Goal: Transaction & Acquisition: Download file/media

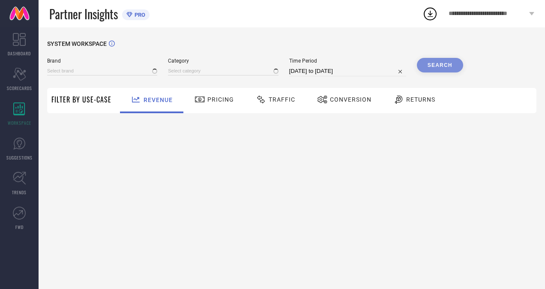
type input "H&M"
type input "All"
click at [326, 65] on div "Time Period [DATE] to [DATE]" at bounding box center [347, 67] width 117 height 18
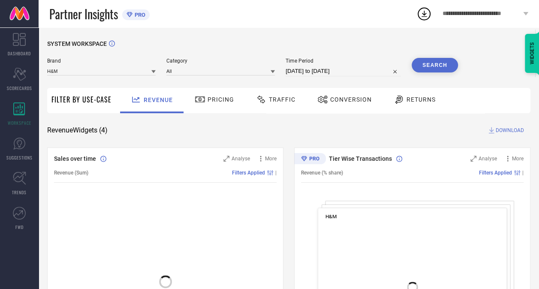
select select "7"
select select "2025"
select select "8"
select select "2025"
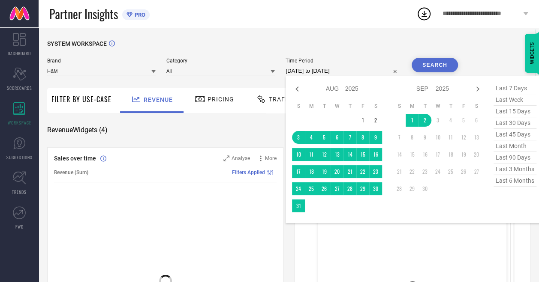
click at [335, 73] on input "03-08-2025 to 02-09-2025" at bounding box center [342, 71] width 115 height 10
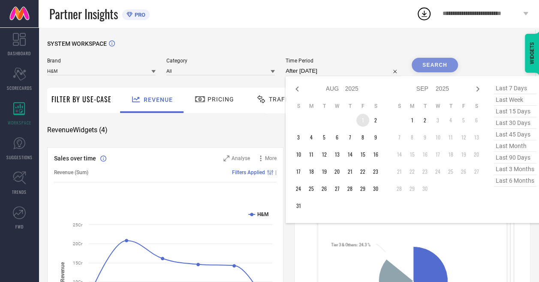
click at [362, 122] on td "1" at bounding box center [362, 120] width 13 height 13
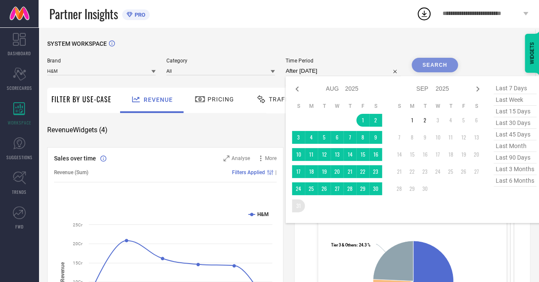
type input "01-08-2025 to 31-08-2025"
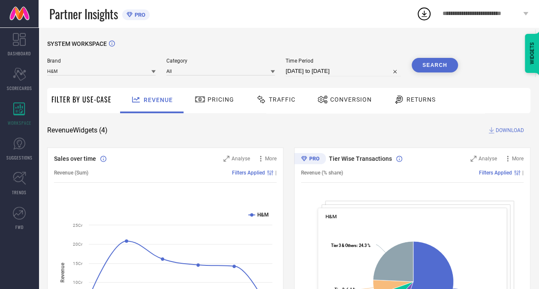
click at [437, 63] on button "Search" at bounding box center [434, 65] width 46 height 15
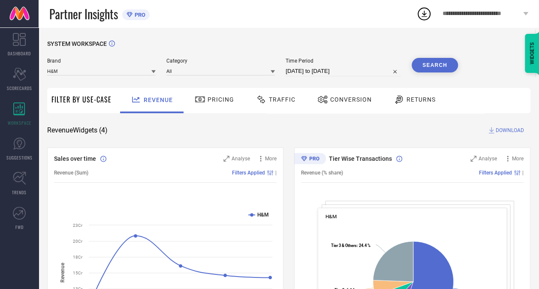
click at [517, 128] on span "DOWNLOAD" at bounding box center [509, 130] width 28 height 9
click at [295, 102] on div "Traffic" at bounding box center [275, 100] width 61 height 25
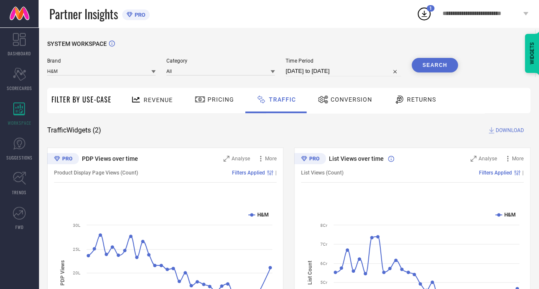
click at [507, 132] on span "DOWNLOAD" at bounding box center [509, 130] width 28 height 9
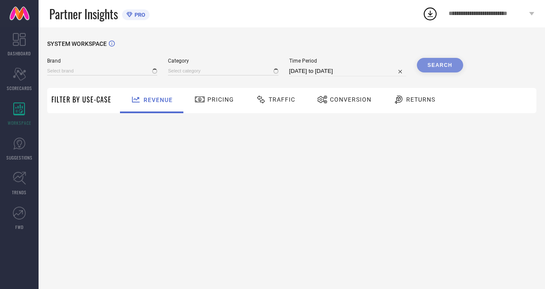
type input "H&M"
type input "All"
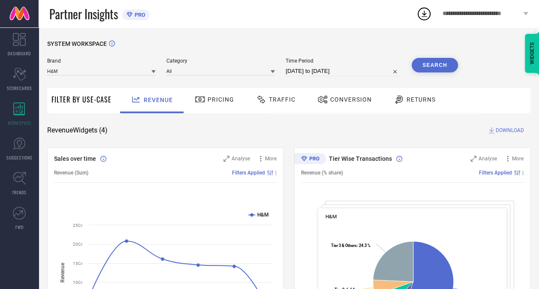
click at [431, 9] on div "**********" at bounding box center [484, 13] width 107 height 27
click at [424, 14] on icon at bounding box center [423, 13] width 15 height 15
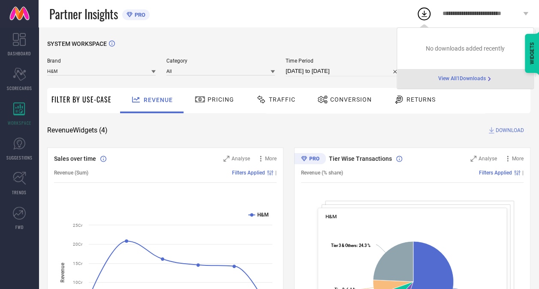
click at [458, 79] on span "View All 1 Downloads" at bounding box center [462, 78] width 48 height 7
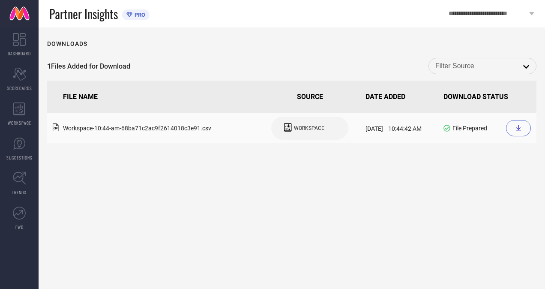
click at [520, 129] on icon at bounding box center [518, 128] width 7 height 7
click at [308, 51] on div "Downloads 1 Files Added for Download open FILE NAME SOURCE DATE ADDED DOWNLOAD …" at bounding box center [292, 157] width 506 height 261
